Goal: Task Accomplishment & Management: Complete application form

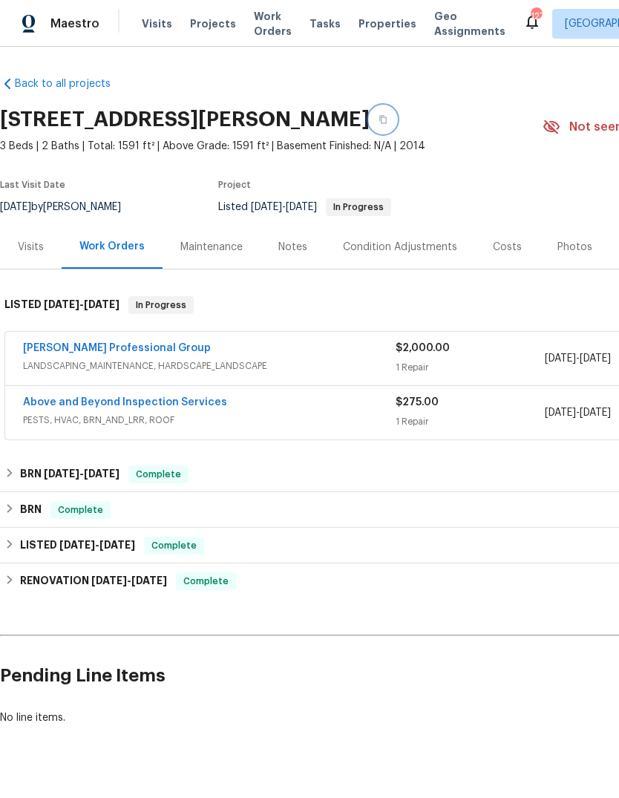
click at [381, 133] on button "button" at bounding box center [383, 119] width 27 height 27
click at [386, 124] on icon "button" at bounding box center [382, 120] width 7 height 8
click at [394, 131] on button "button" at bounding box center [383, 119] width 27 height 27
click at [394, 130] on button "button" at bounding box center [383, 119] width 27 height 27
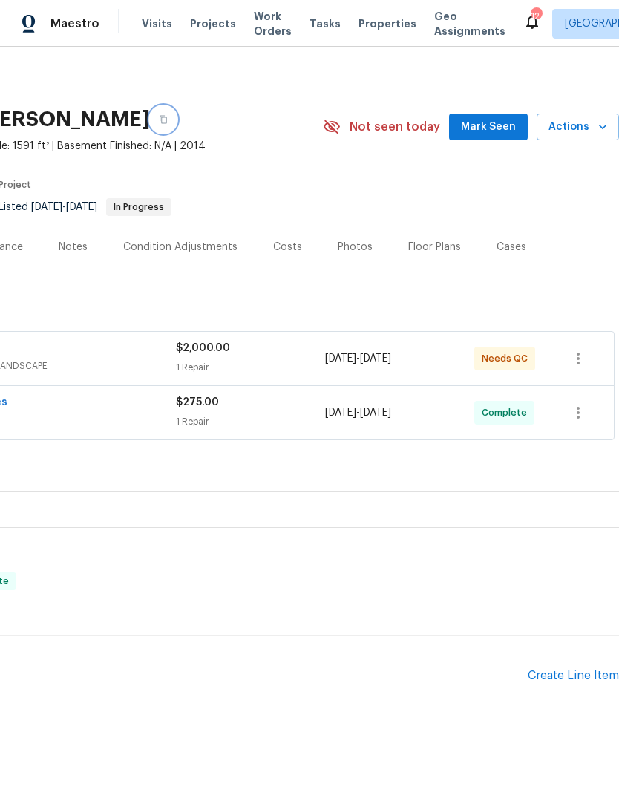
scroll to position [0, 220]
click at [583, 137] on span "Actions" at bounding box center [577, 127] width 59 height 19
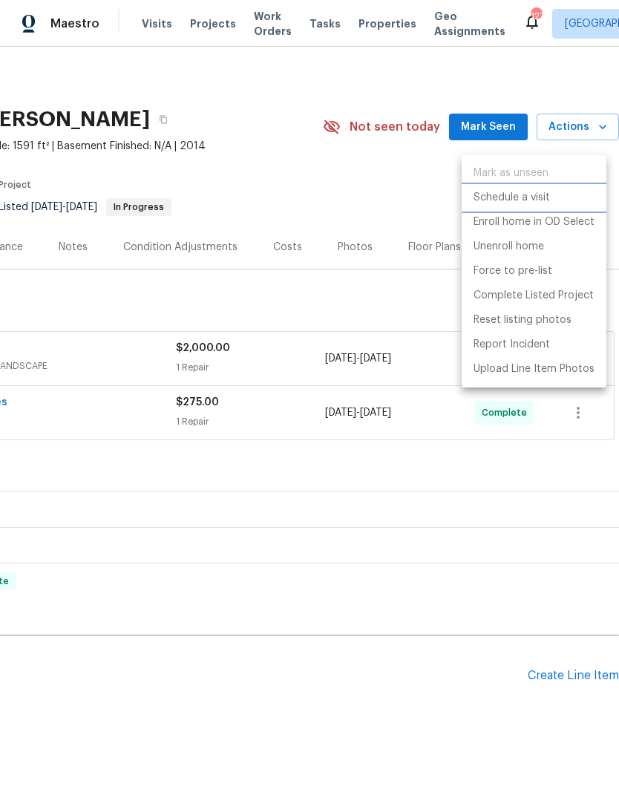
click at [537, 206] on li "Schedule a visit" at bounding box center [534, 198] width 145 height 24
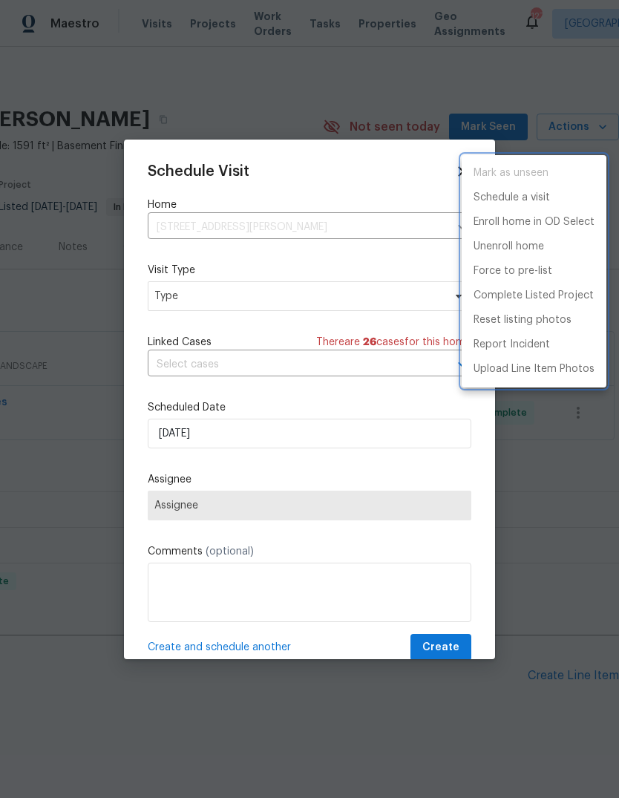
click at [291, 297] on div at bounding box center [309, 399] width 619 height 798
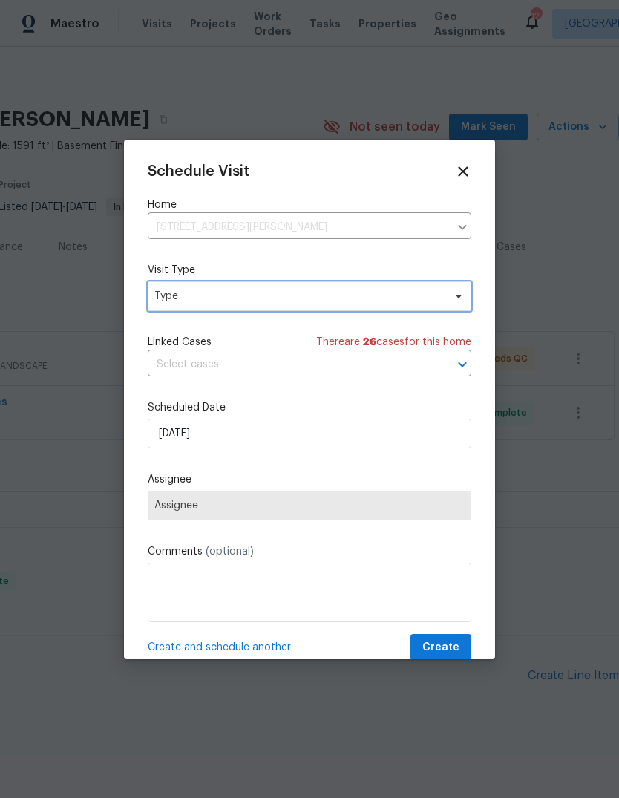
click at [447, 289] on span "Type" at bounding box center [310, 296] width 324 height 30
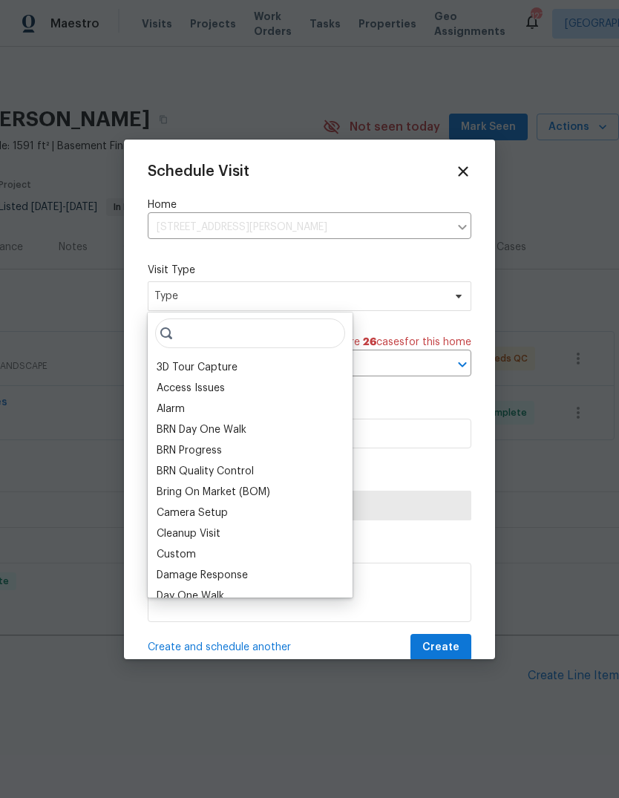
type input "'"
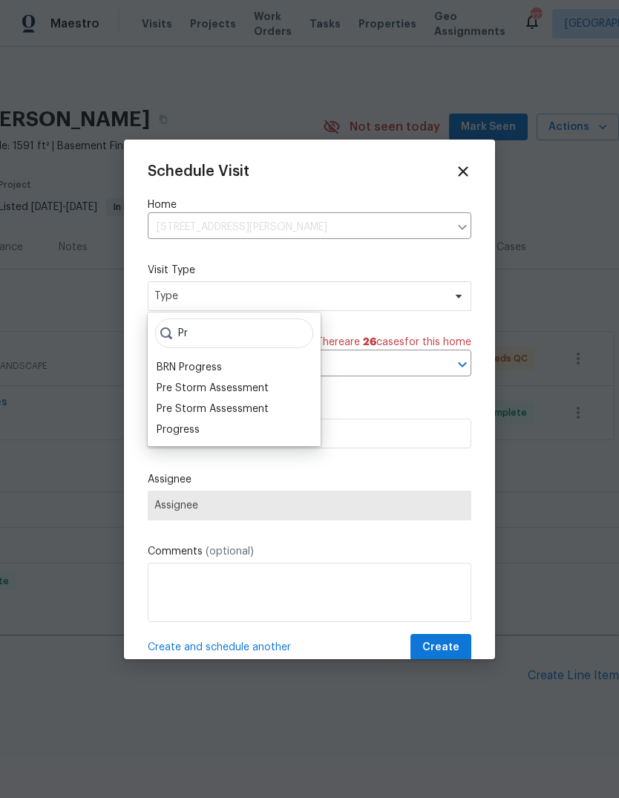
type input "Pr"
click at [196, 424] on div "Progress" at bounding box center [178, 429] width 43 height 15
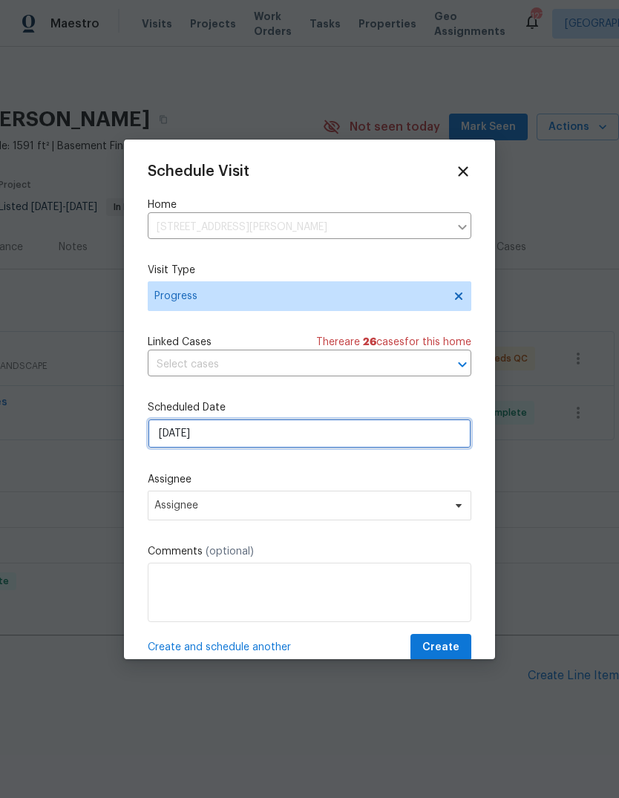
click at [245, 447] on input "9/3/2025" at bounding box center [310, 434] width 324 height 30
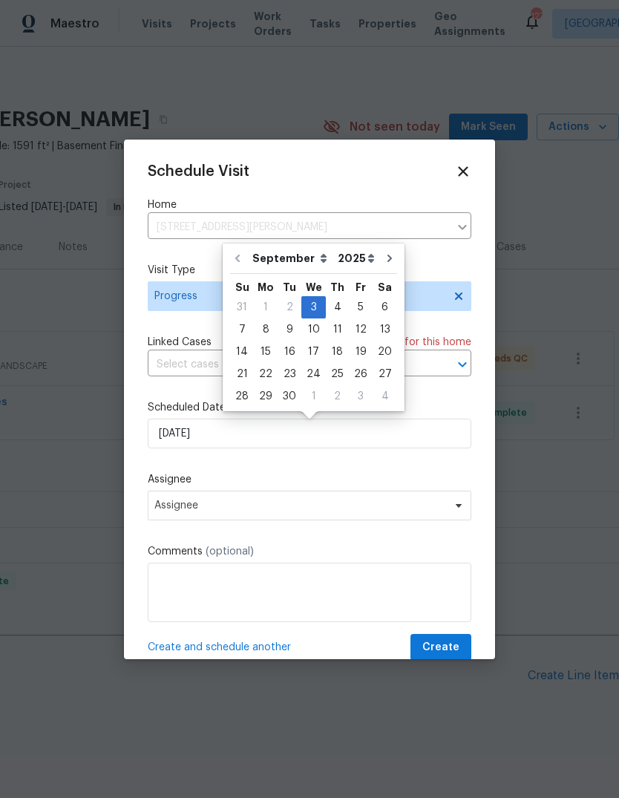
click at [409, 471] on div "Schedule Visit Home 6100 Semaphore Rdg, Rex, GA 30273 ​ Visit Type Progress Lin…" at bounding box center [310, 412] width 324 height 498
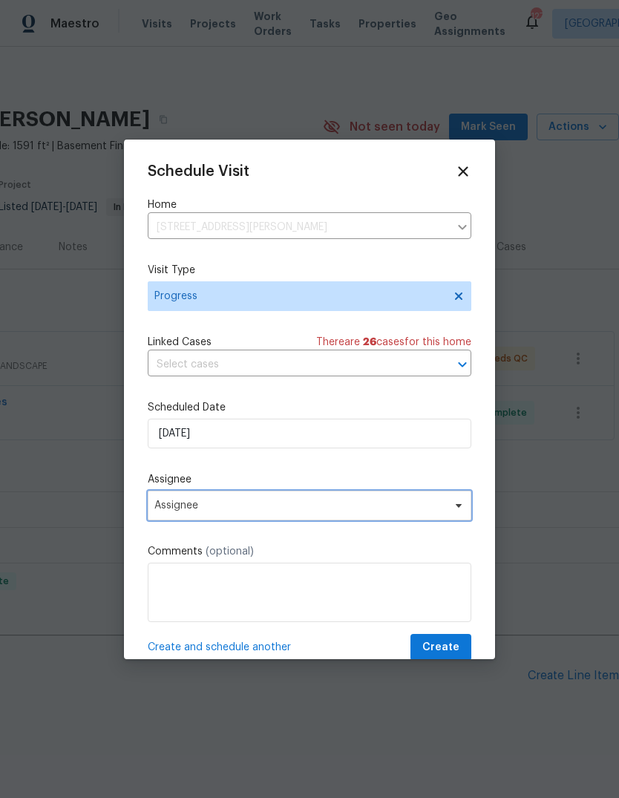
click at [350, 510] on span "Assignee" at bounding box center [299, 505] width 291 height 12
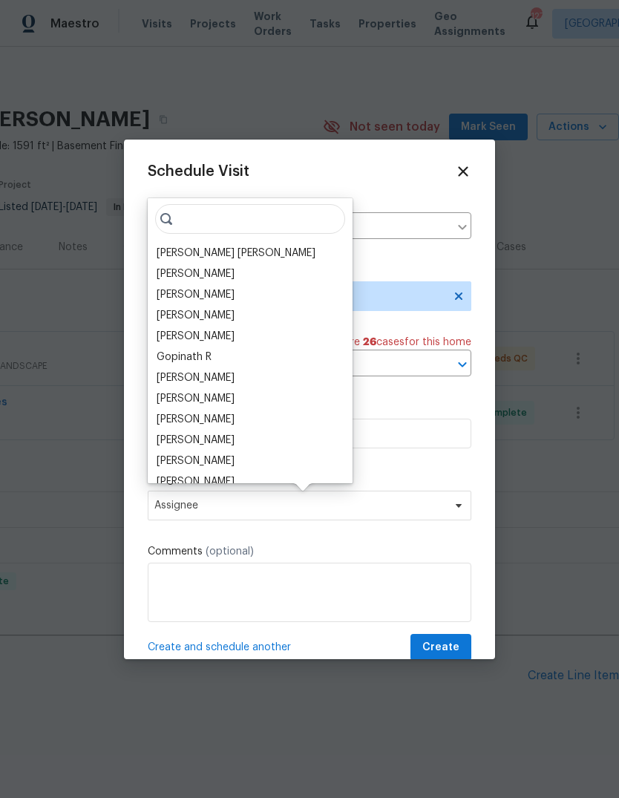
click at [254, 250] on div "[PERSON_NAME] [PERSON_NAME]" at bounding box center [236, 253] width 159 height 15
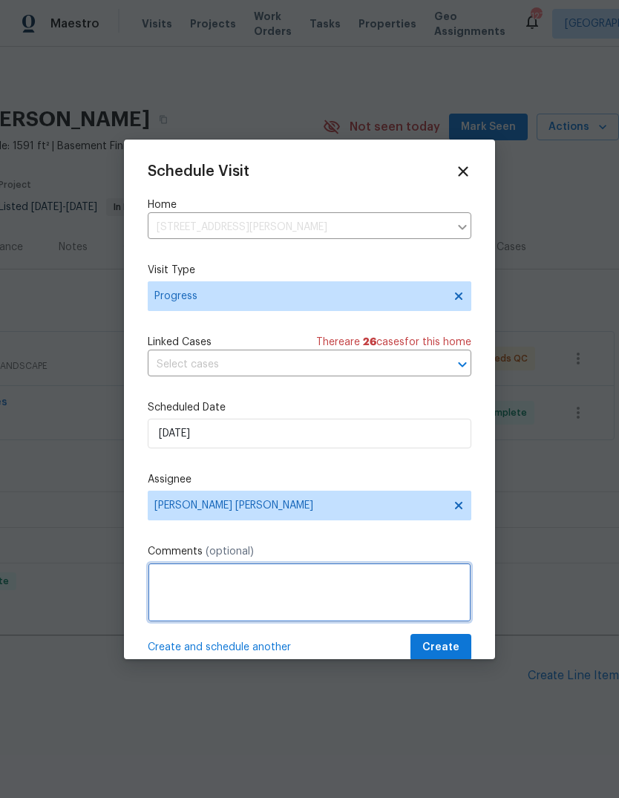
click at [335, 577] on textarea at bounding box center [310, 592] width 324 height 59
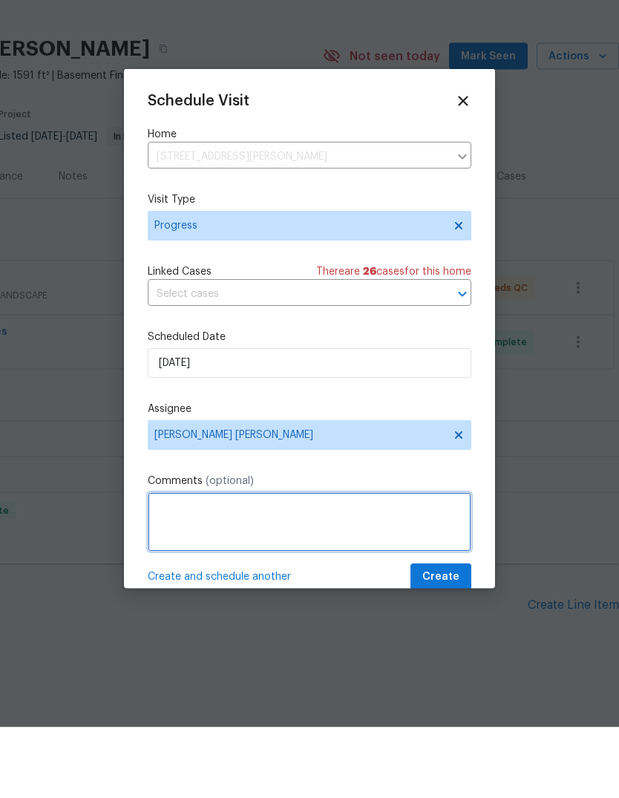
scroll to position [42, 0]
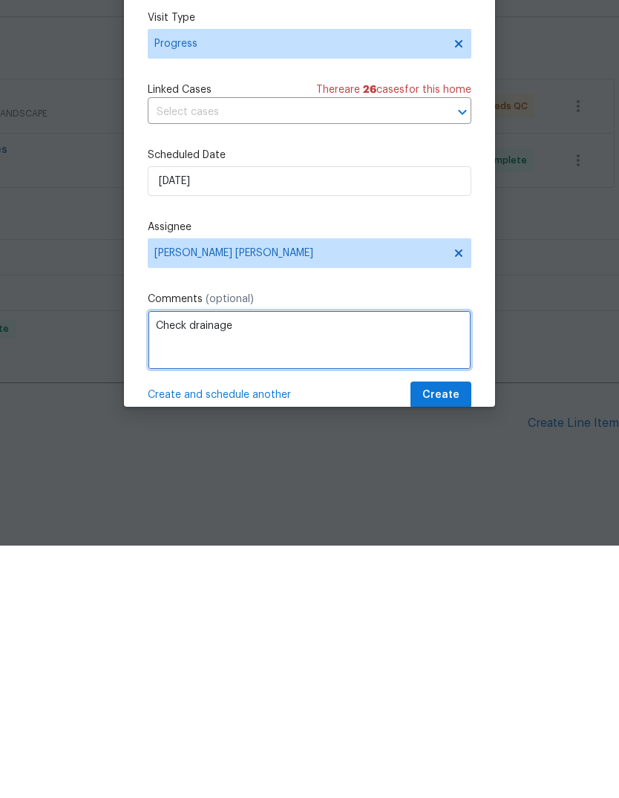
type textarea "Check drainage"
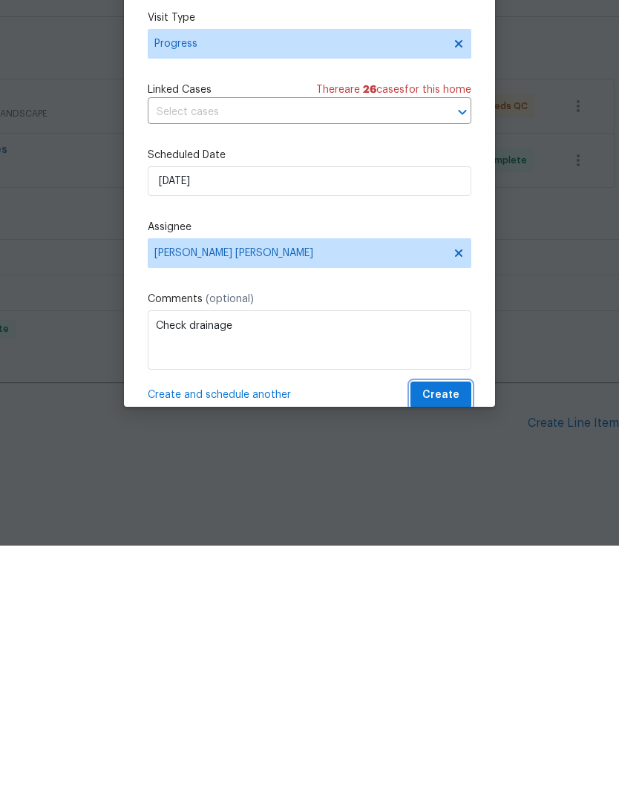
click at [453, 638] on span "Create" at bounding box center [440, 647] width 37 height 19
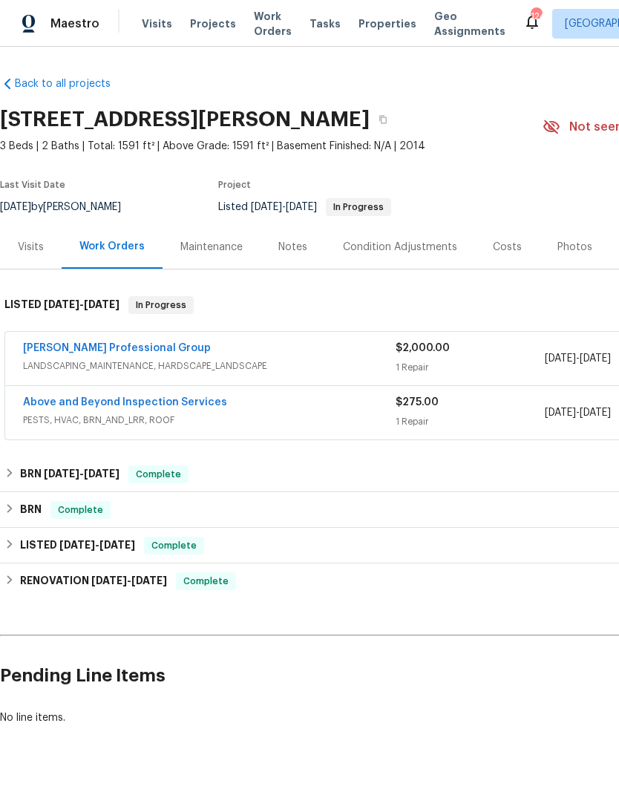
scroll to position [0, 0]
click at [396, 106] on button "button" at bounding box center [383, 119] width 27 height 27
click at [40, 240] on div "Visits" at bounding box center [31, 247] width 26 height 15
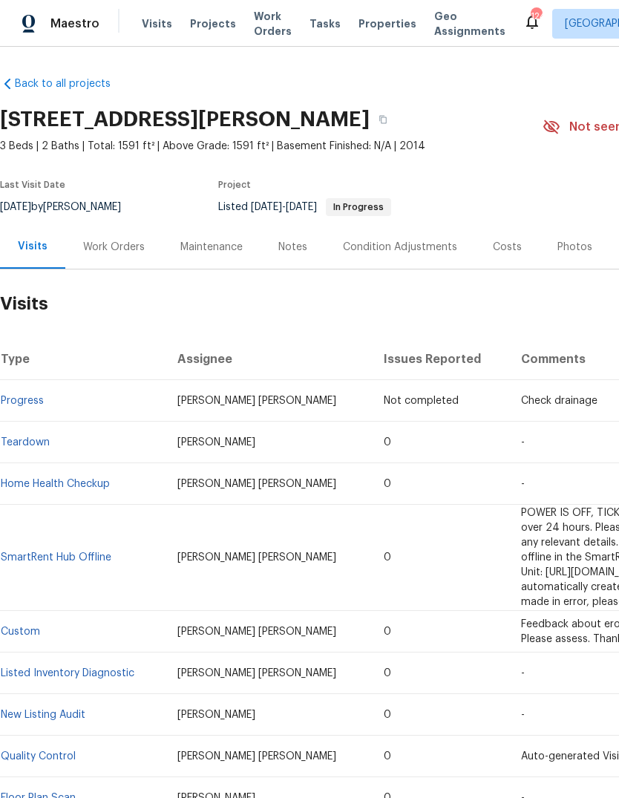
click at [26, 437] on link "Teardown" at bounding box center [25, 442] width 49 height 10
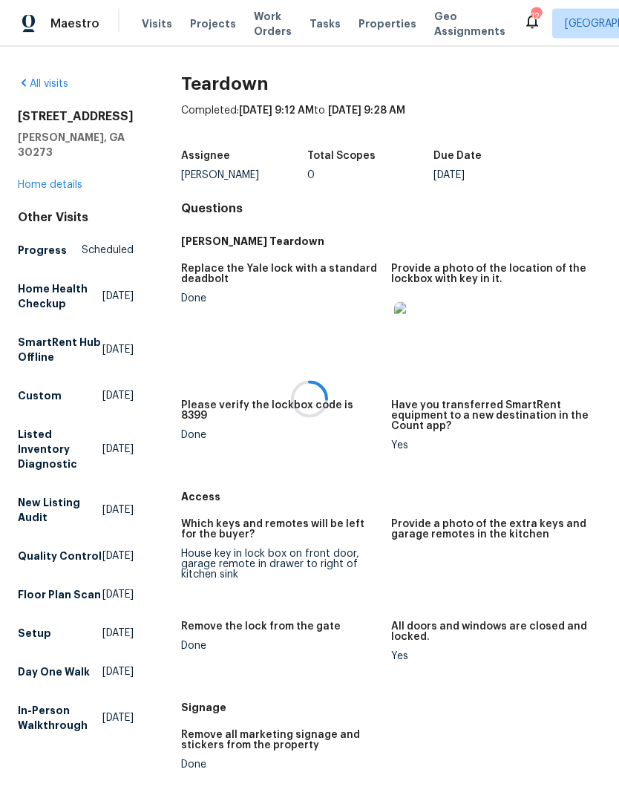
scroll to position [56, 0]
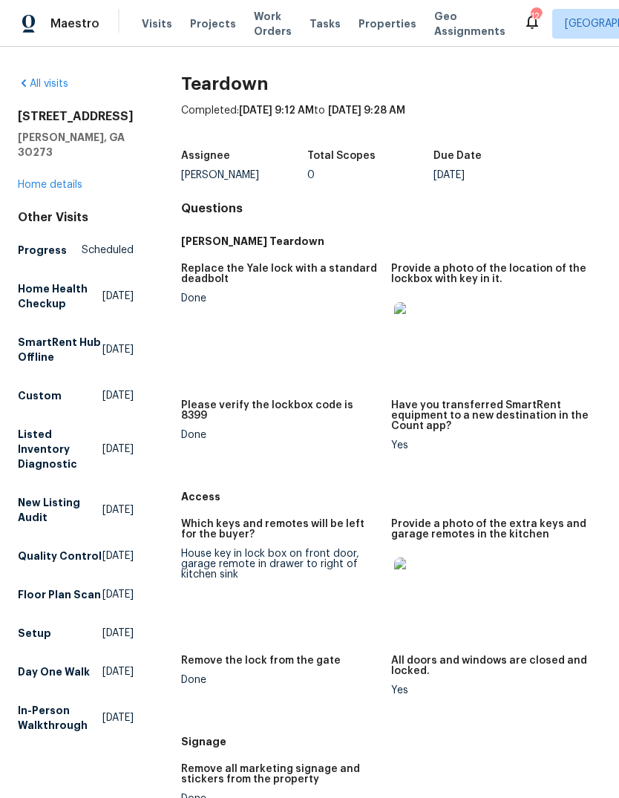
click at [421, 302] on img at bounding box center [417, 325] width 47 height 47
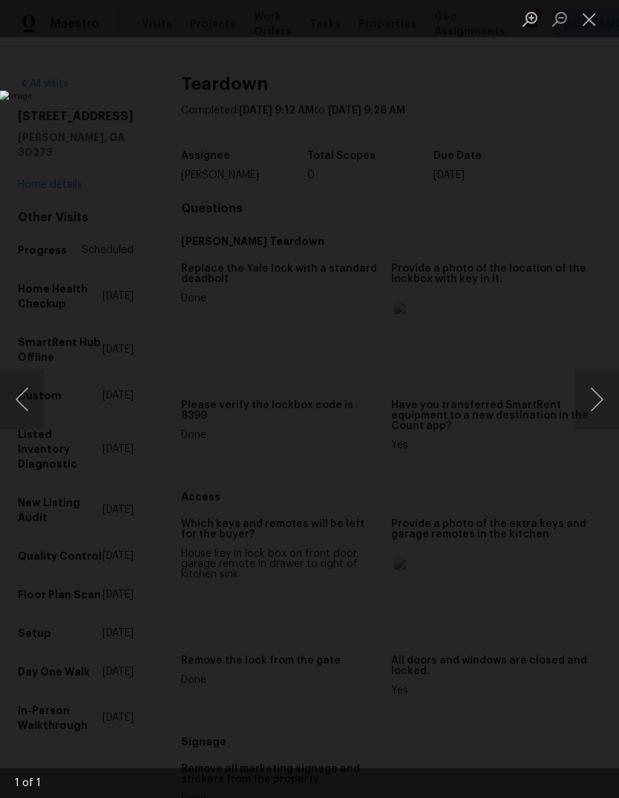
click at [596, 22] on button "Close lightbox" at bounding box center [589, 19] width 30 height 26
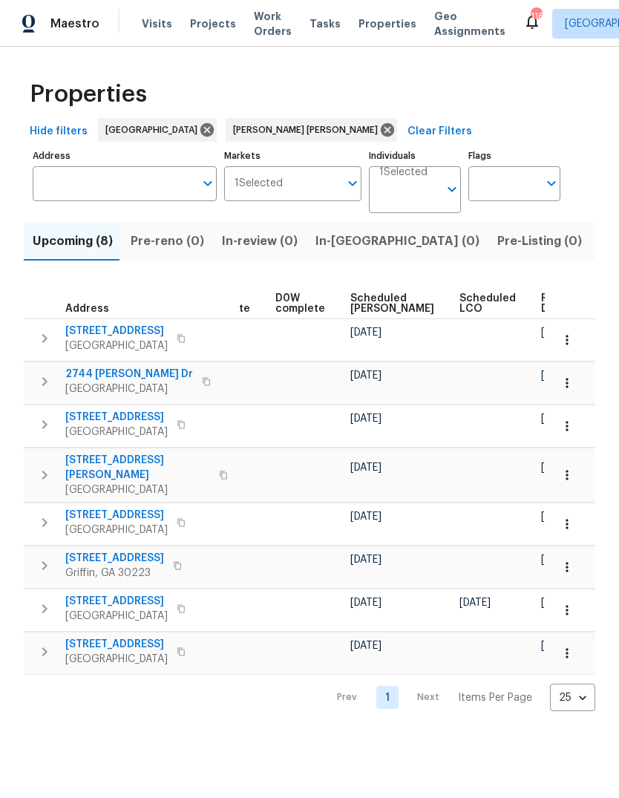
scroll to position [0, 372]
click at [543, 312] on span "Ready Date" at bounding box center [559, 303] width 33 height 21
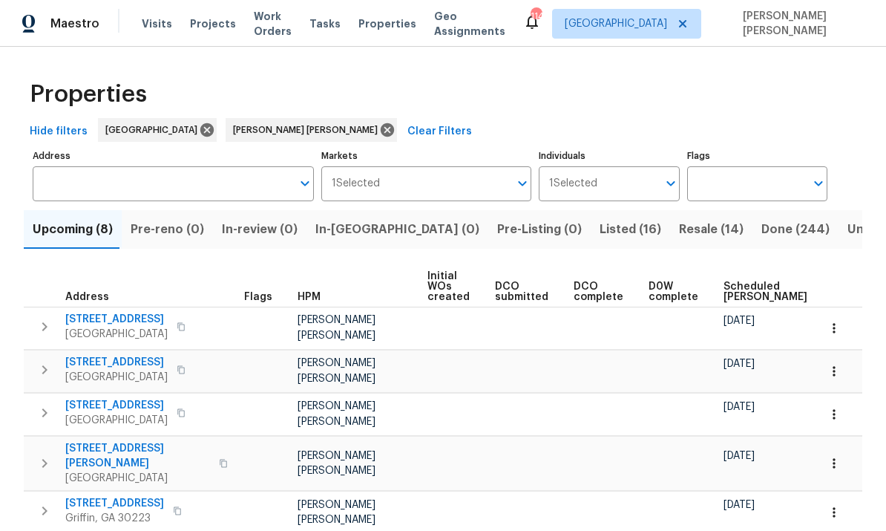
click at [616, 194] on input "Individuals" at bounding box center [626, 183] width 59 height 35
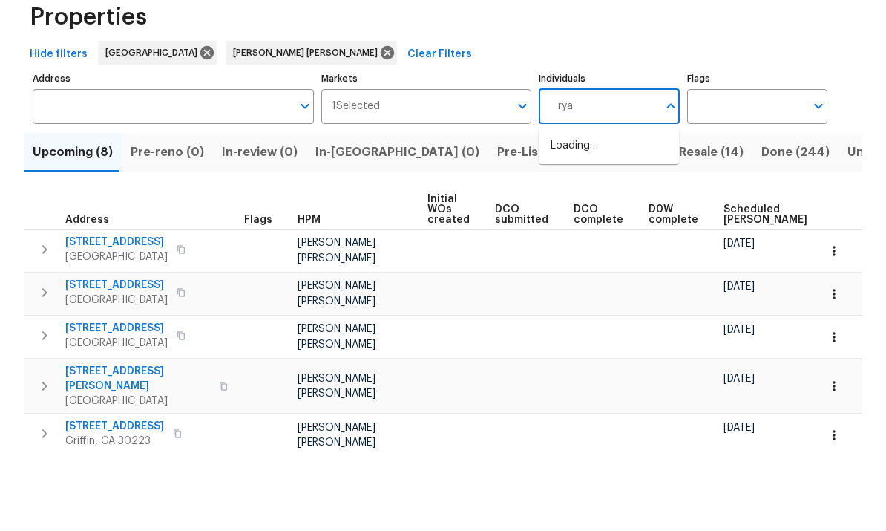
type input "ryan"
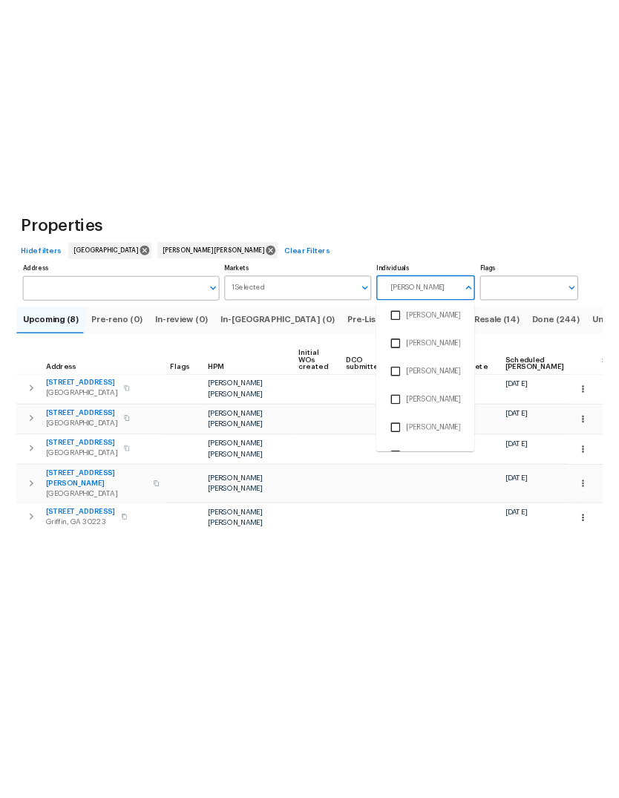
scroll to position [245, 0]
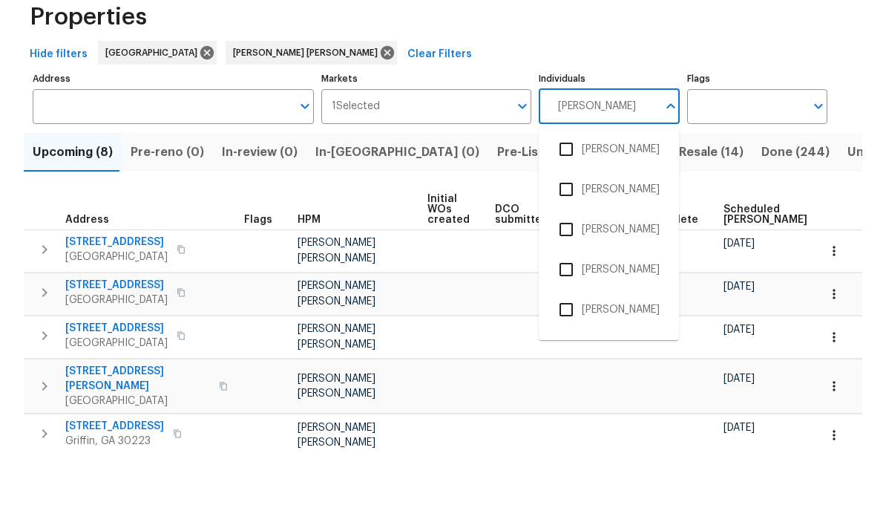
click at [570, 211] on input "checkbox" at bounding box center [566, 226] width 31 height 31
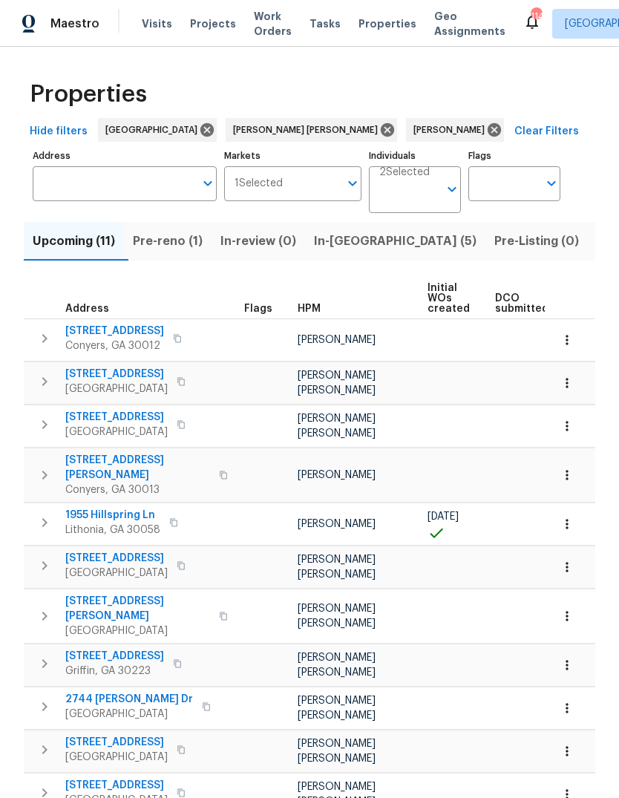
click at [349, 252] on span "In-reno (5)" at bounding box center [395, 241] width 163 height 21
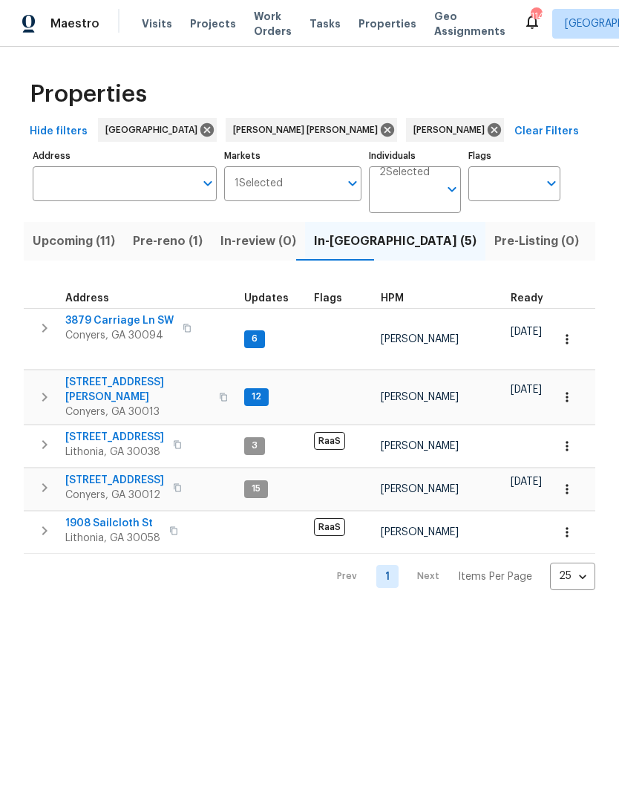
click at [43, 485] on icon "button" at bounding box center [45, 488] width 18 height 18
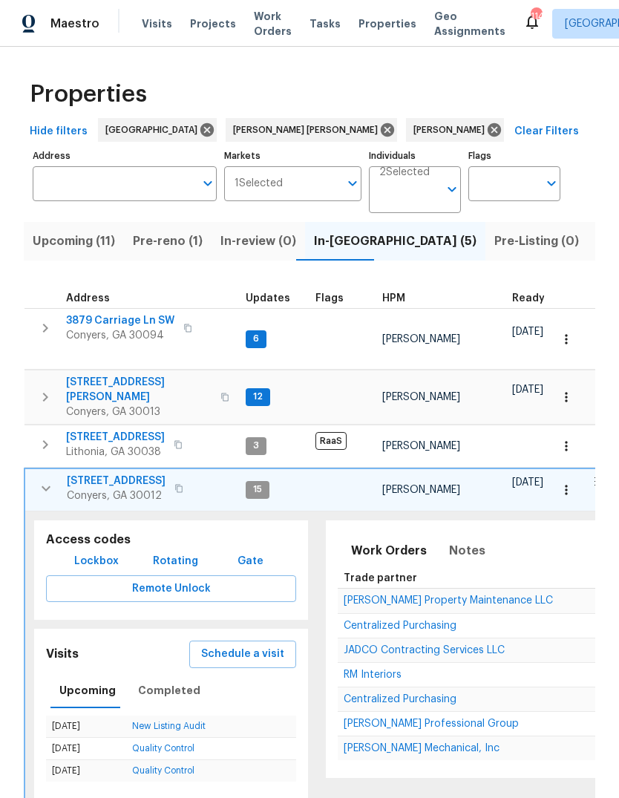
click at [103, 552] on span "Lockbox" at bounding box center [96, 561] width 45 height 19
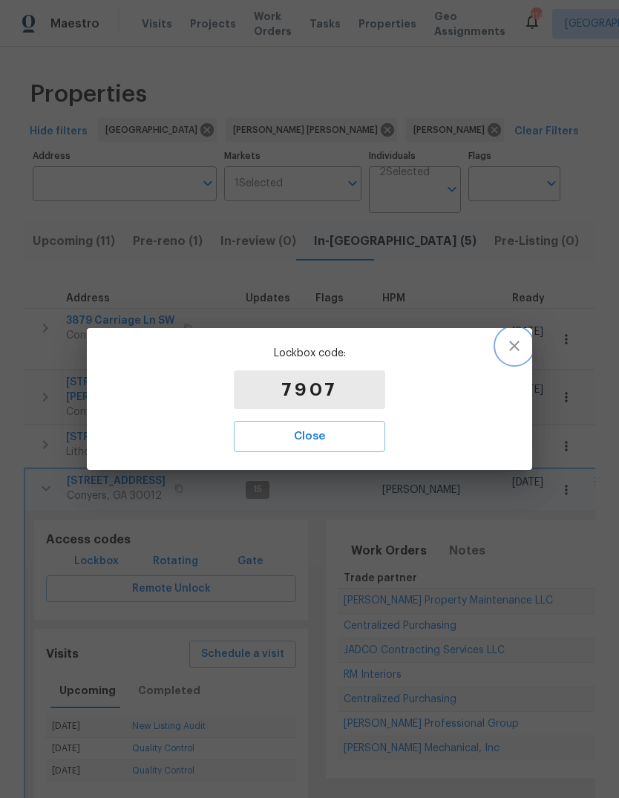
click at [524, 341] on button "button" at bounding box center [515, 346] width 36 height 36
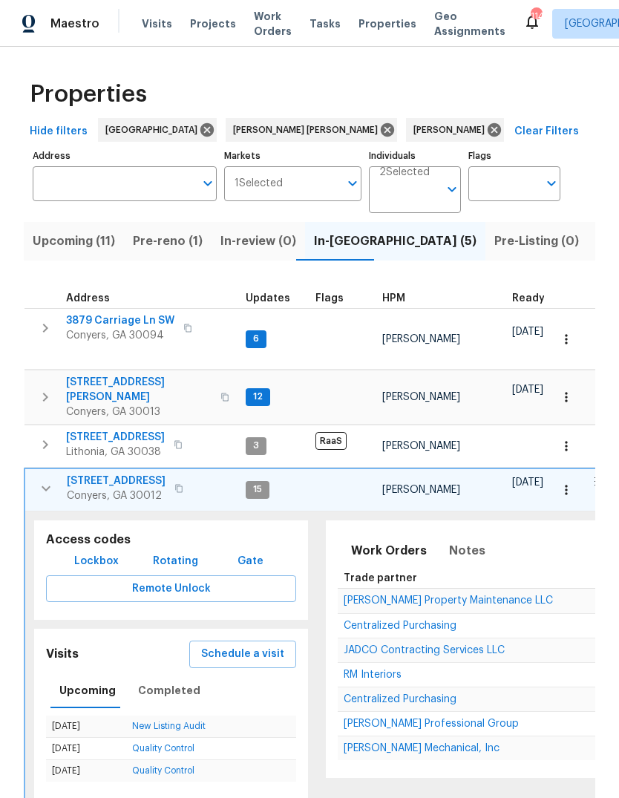
click at [111, 552] on span "Lockbox" at bounding box center [96, 561] width 45 height 19
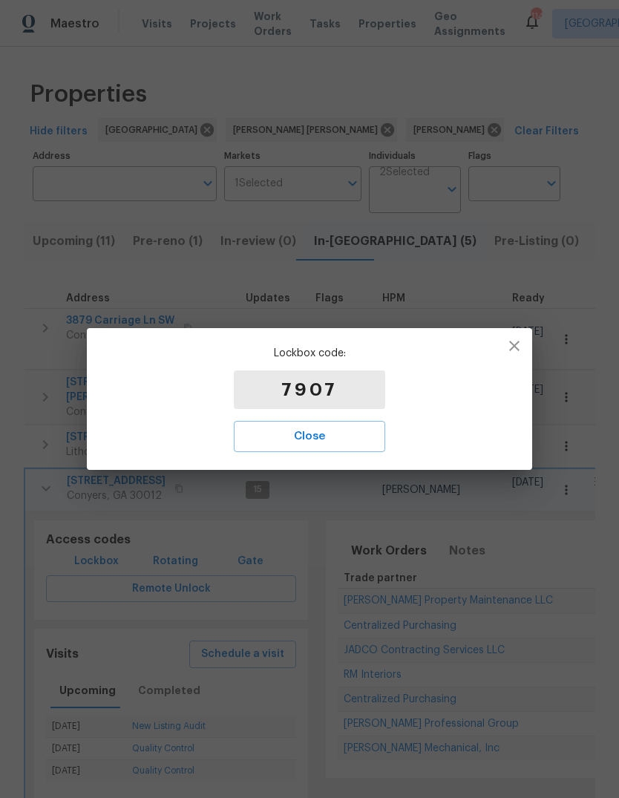
click at [335, 427] on span "Close" at bounding box center [309, 436] width 119 height 19
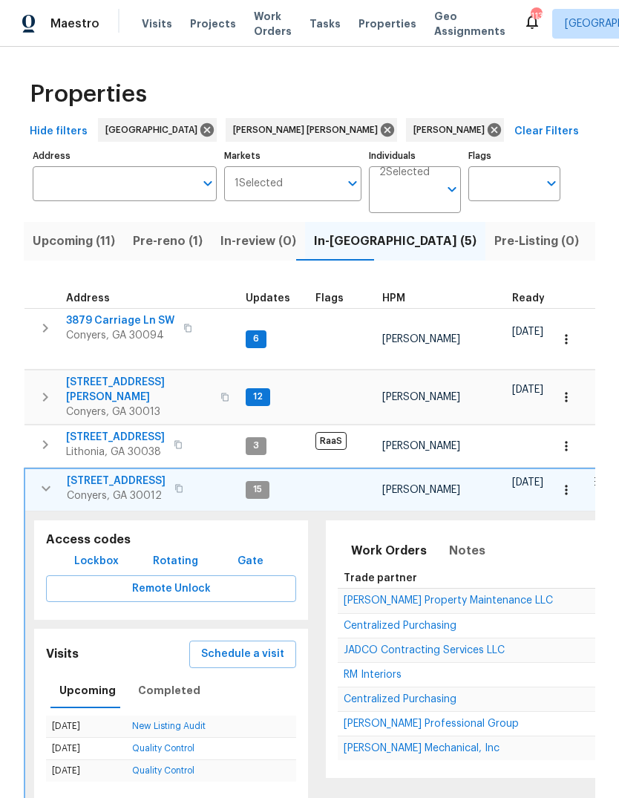
click at [91, 478] on span "922 Park Pl NE" at bounding box center [116, 480] width 99 height 15
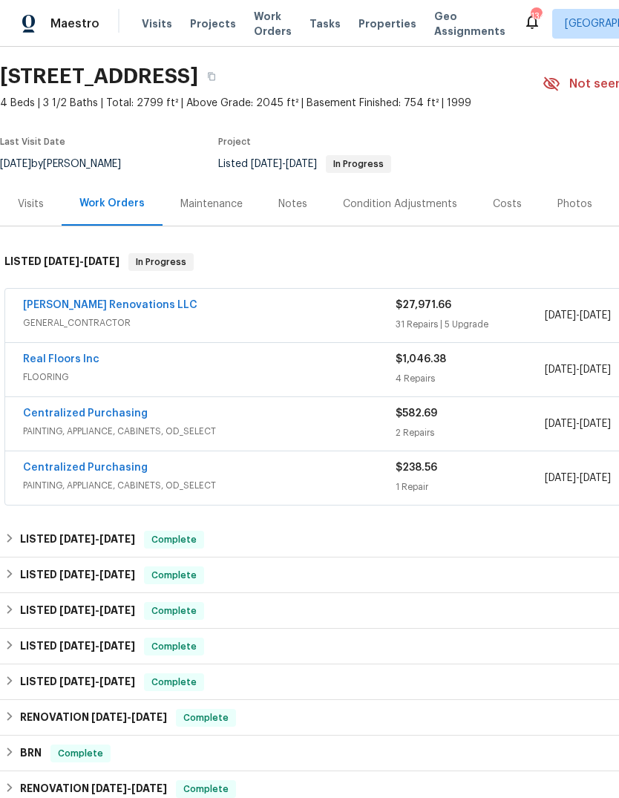
scroll to position [44, 0]
click at [566, 225] on div "Photos" at bounding box center [575, 203] width 71 height 44
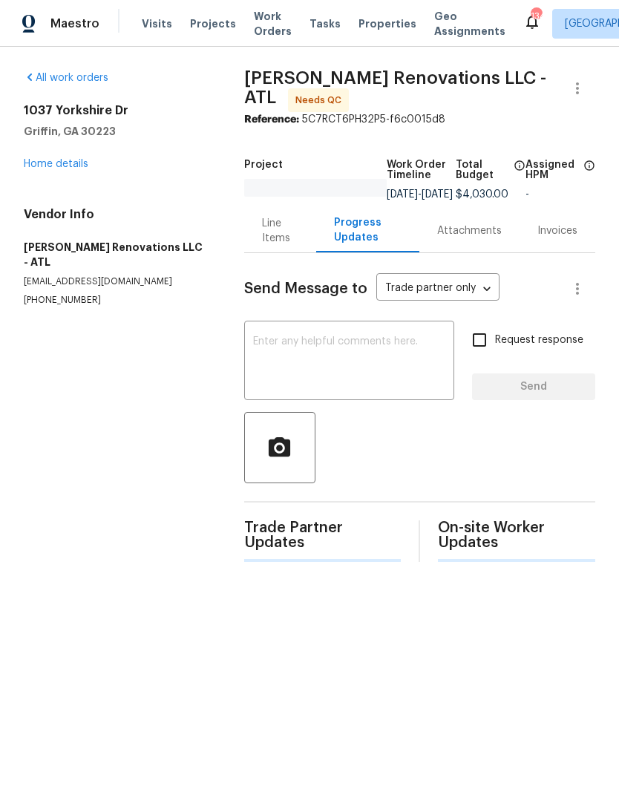
click at [67, 169] on link "Home details" at bounding box center [56, 164] width 65 height 10
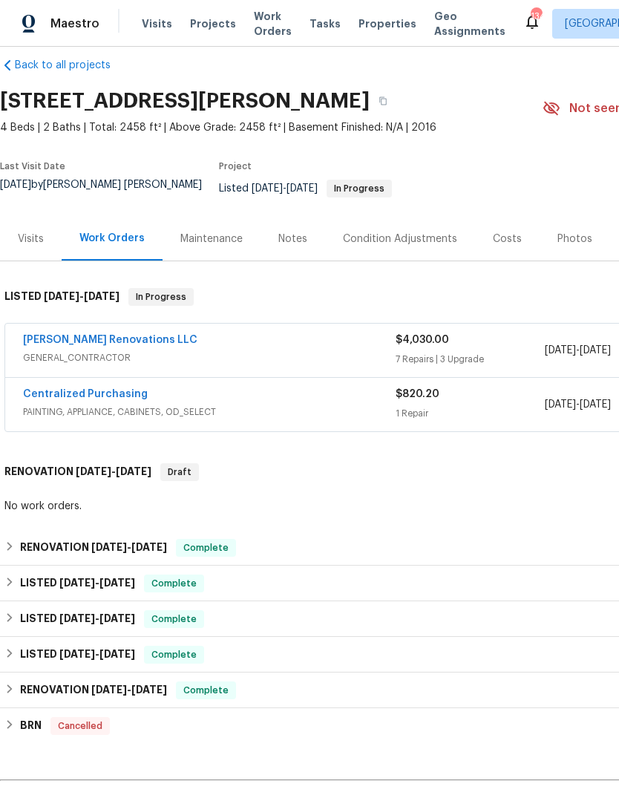
scroll to position [19, 0]
click at [566, 228] on div "Photos" at bounding box center [575, 239] width 71 height 44
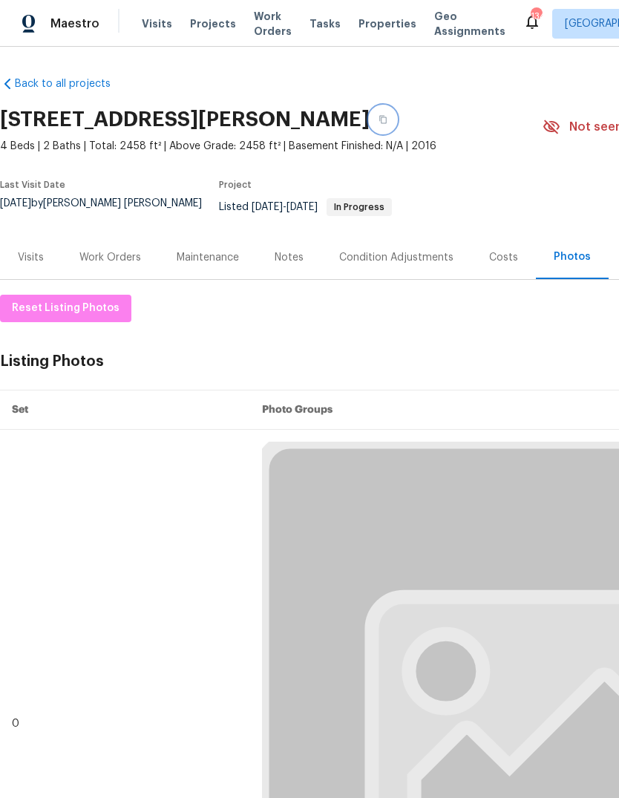
click at [373, 122] on button "button" at bounding box center [383, 119] width 27 height 27
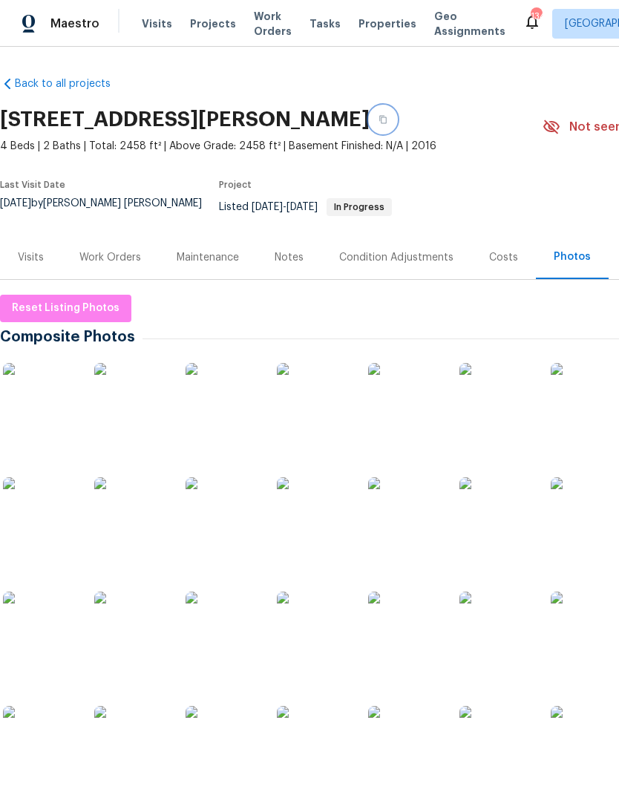
click at [378, 124] on icon "button" at bounding box center [382, 119] width 9 height 9
